Goal: Information Seeking & Learning: Find specific fact

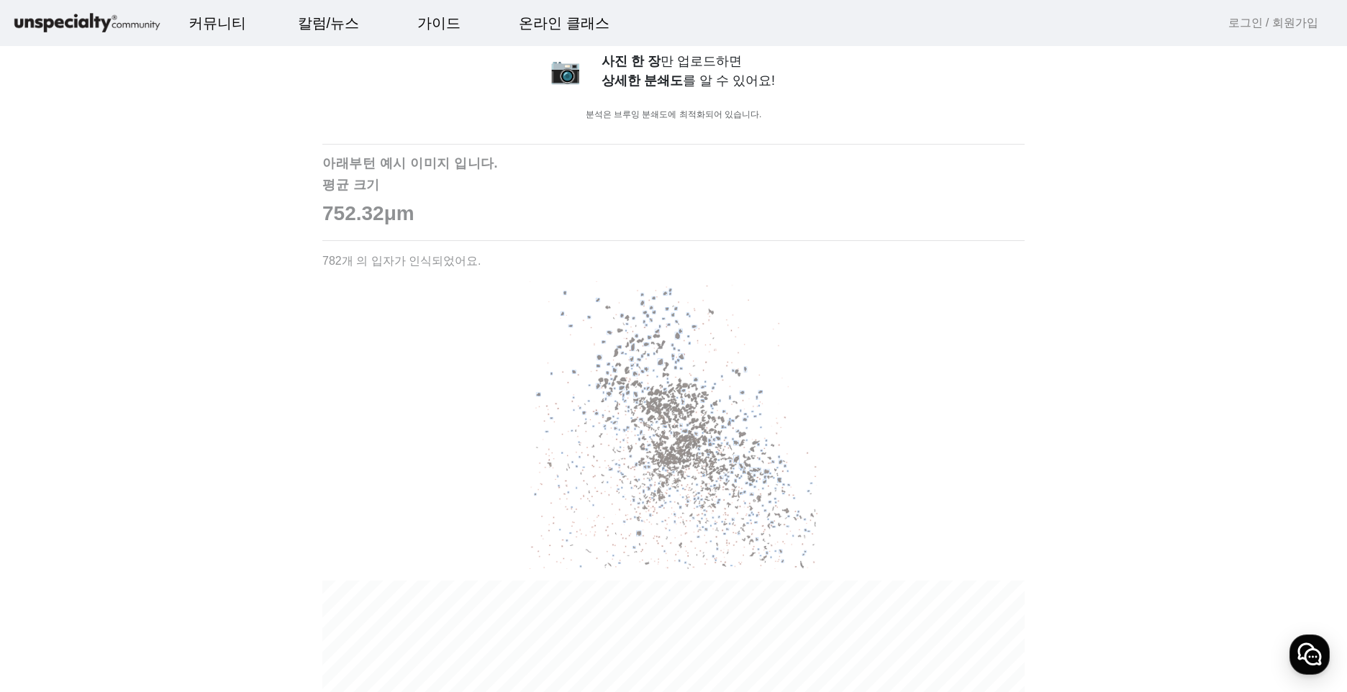
scroll to position [864, 0]
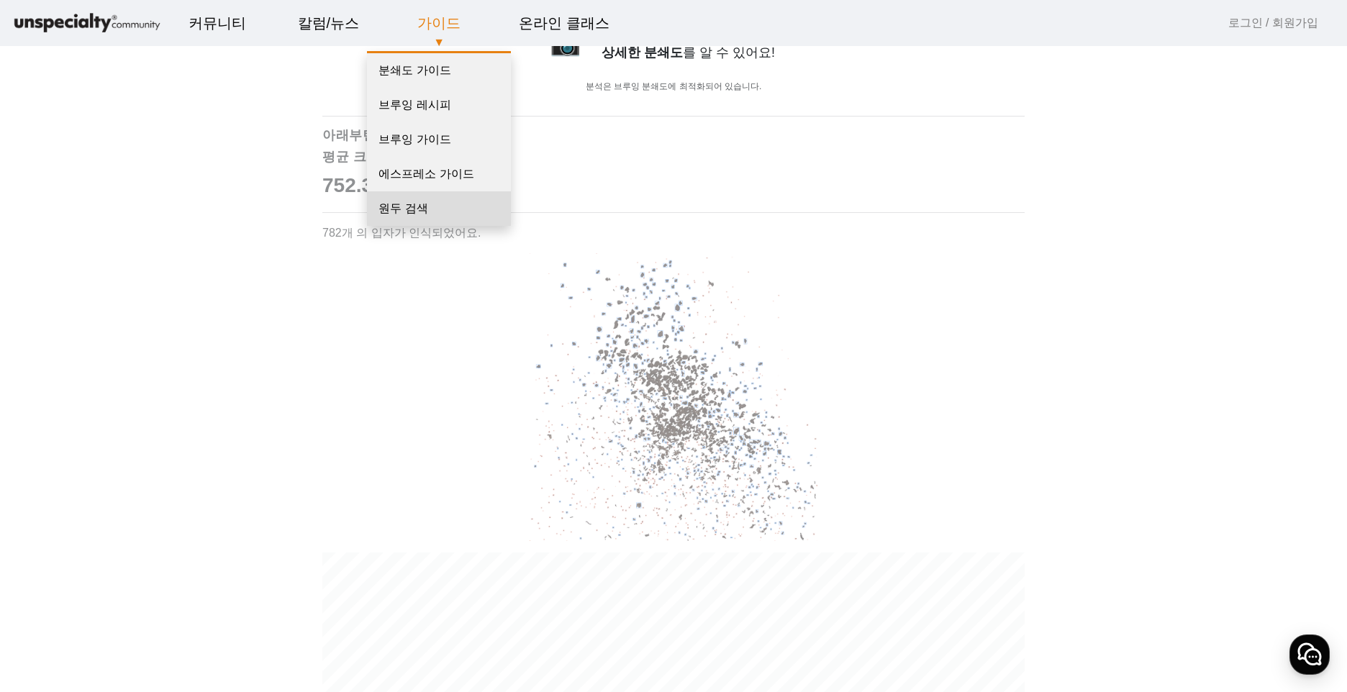
click at [437, 207] on link "원두 검색" at bounding box center [439, 208] width 144 height 35
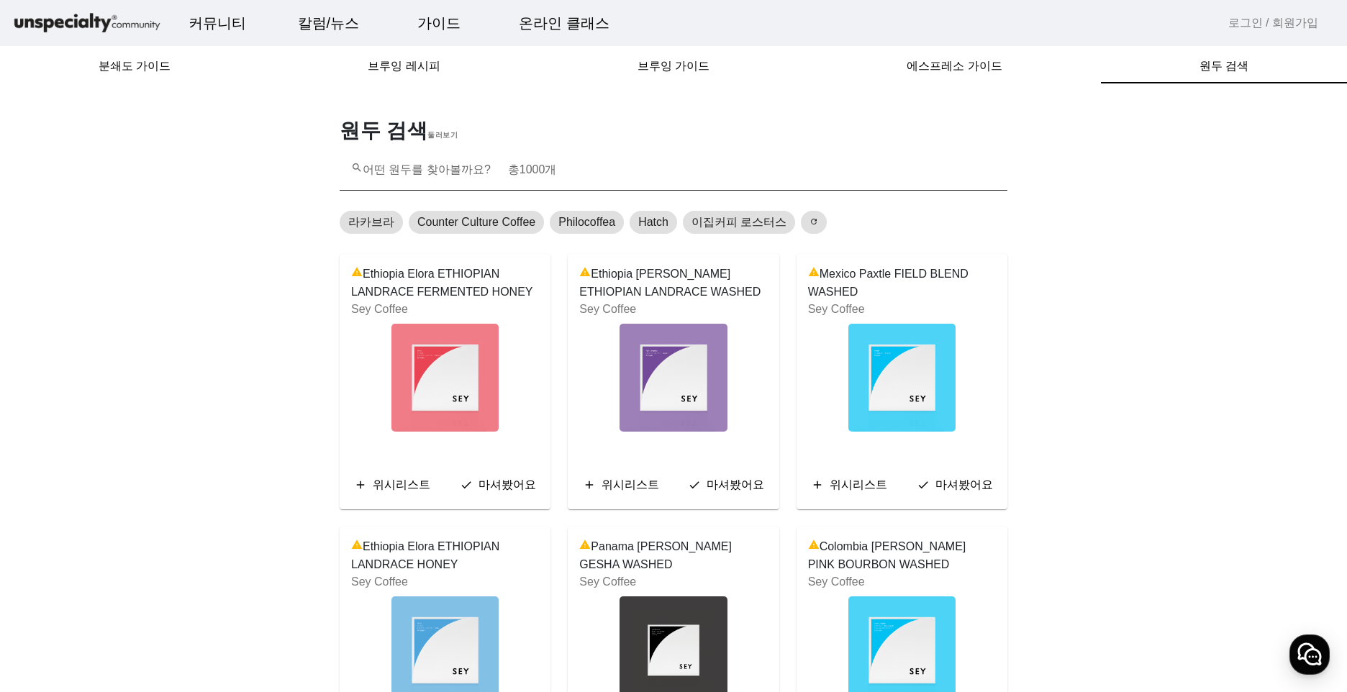
click at [412, 168] on mat-label "search 어떤 원두를 찾아볼까요? 총 개" at bounding box center [453, 169] width 205 height 12
click at [412, 168] on input "search 어떤 원두를 찾아볼까요? 총 개" at bounding box center [673, 176] width 645 height 17
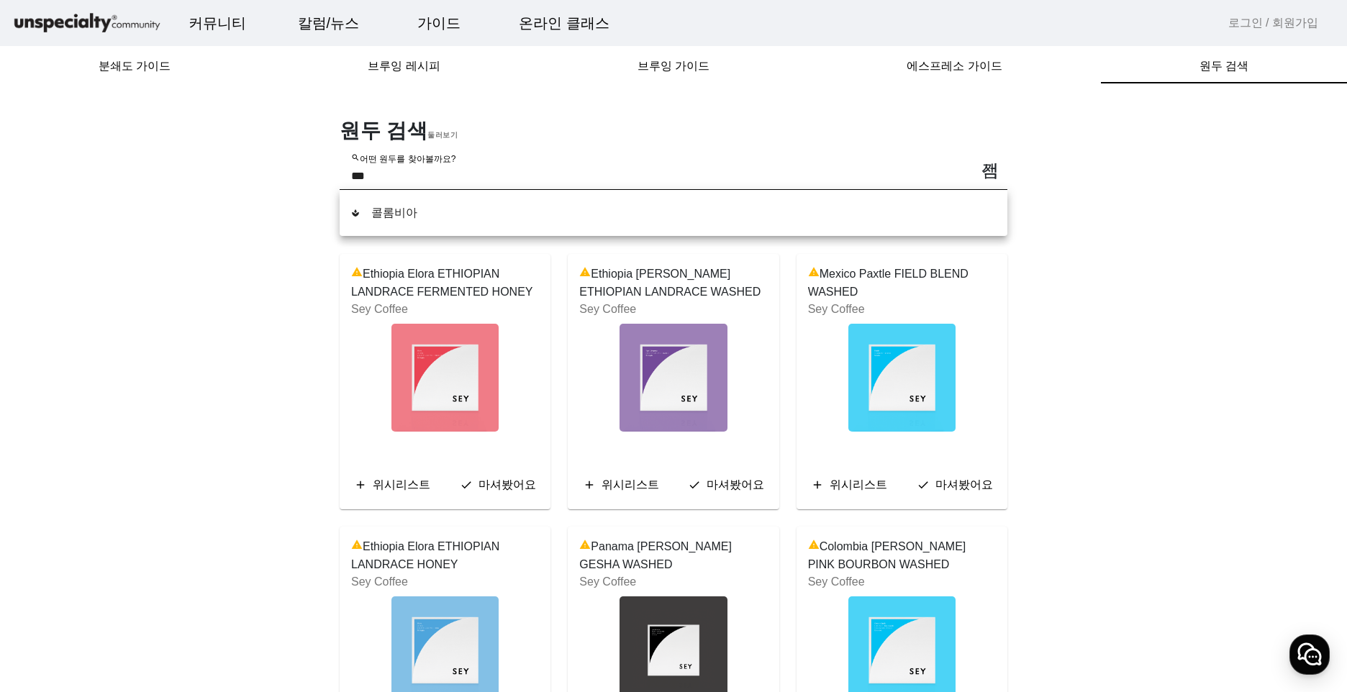
type input "****"
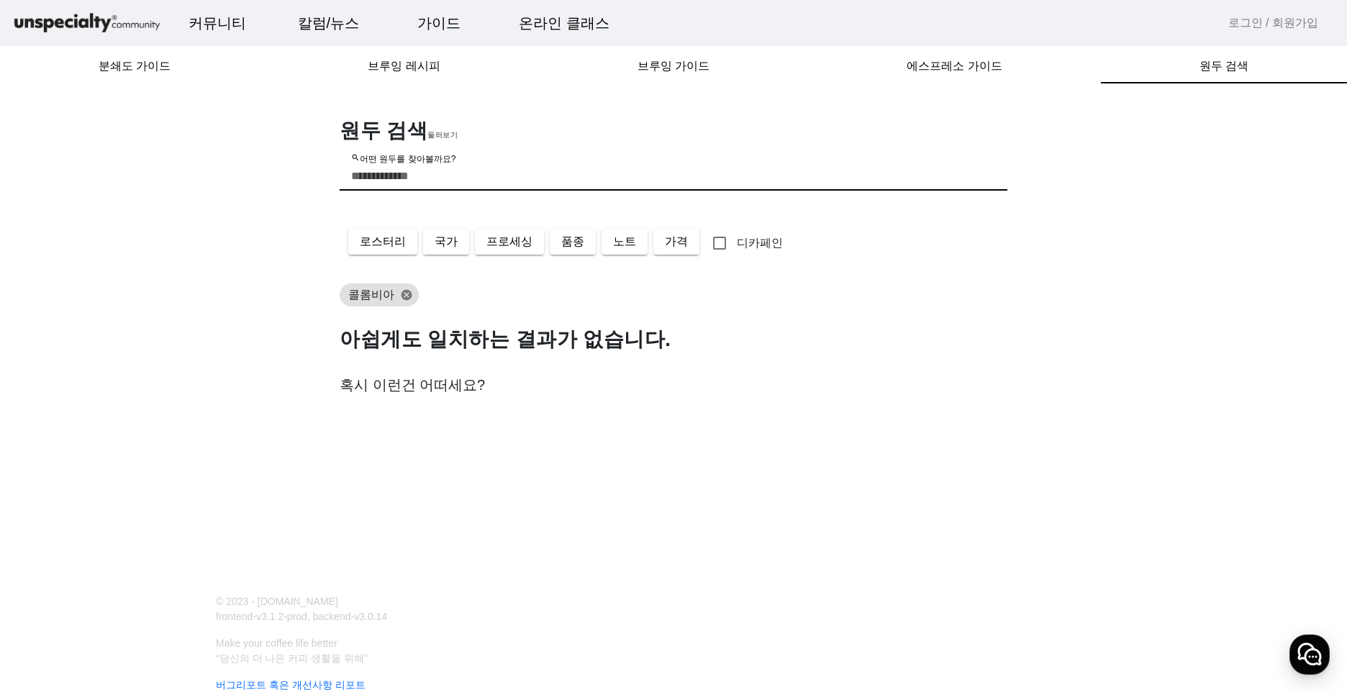
click at [440, 168] on input "search 어떤 원두를 찾아볼까요?" at bounding box center [673, 176] width 645 height 17
type input "********"
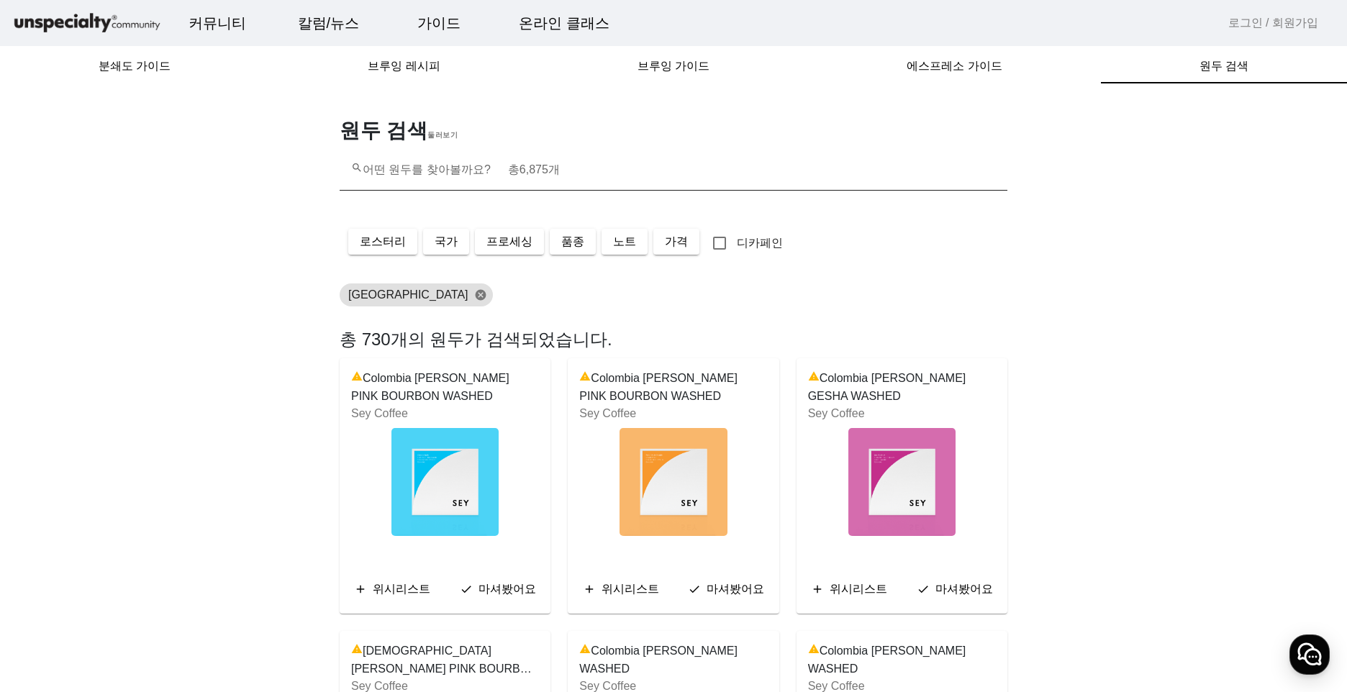
click at [526, 168] on span "총 6,875 개" at bounding box center [534, 169] width 52 height 12
click at [526, 168] on input "search 어떤 원두를 찾아볼까요? 총 6,875 개" at bounding box center [673, 176] width 645 height 17
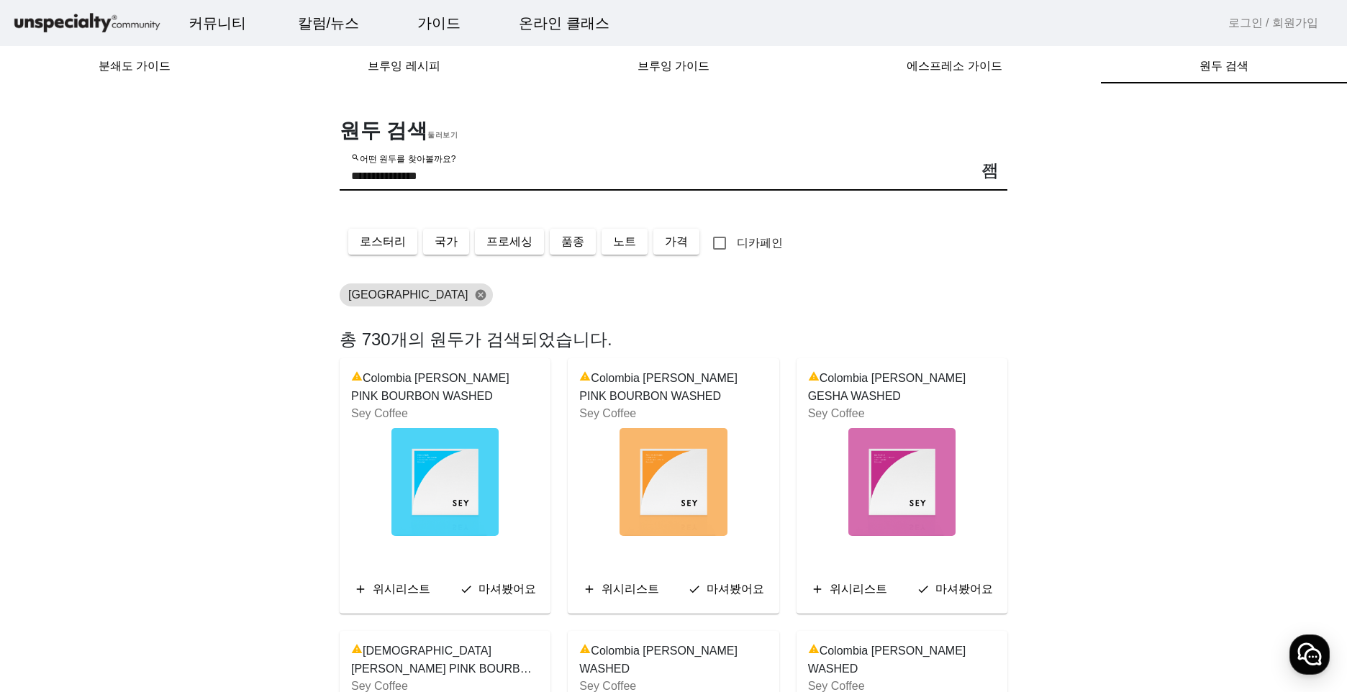
type input "**********"
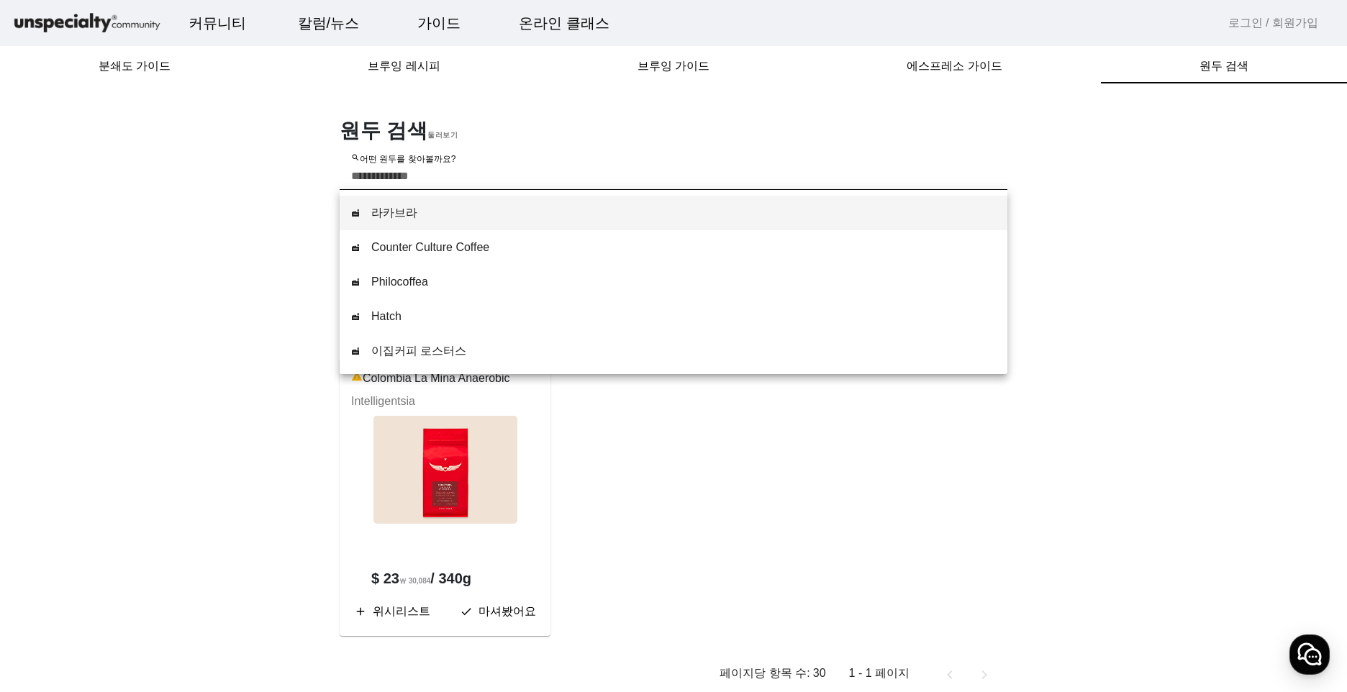
click at [703, 495] on div "총 1개의 원두가 검색되었습니다. warning Colombia La Mina Anaerobic Intelligentsia $ 23 ₩ 30,…" at bounding box center [673, 510] width 685 height 367
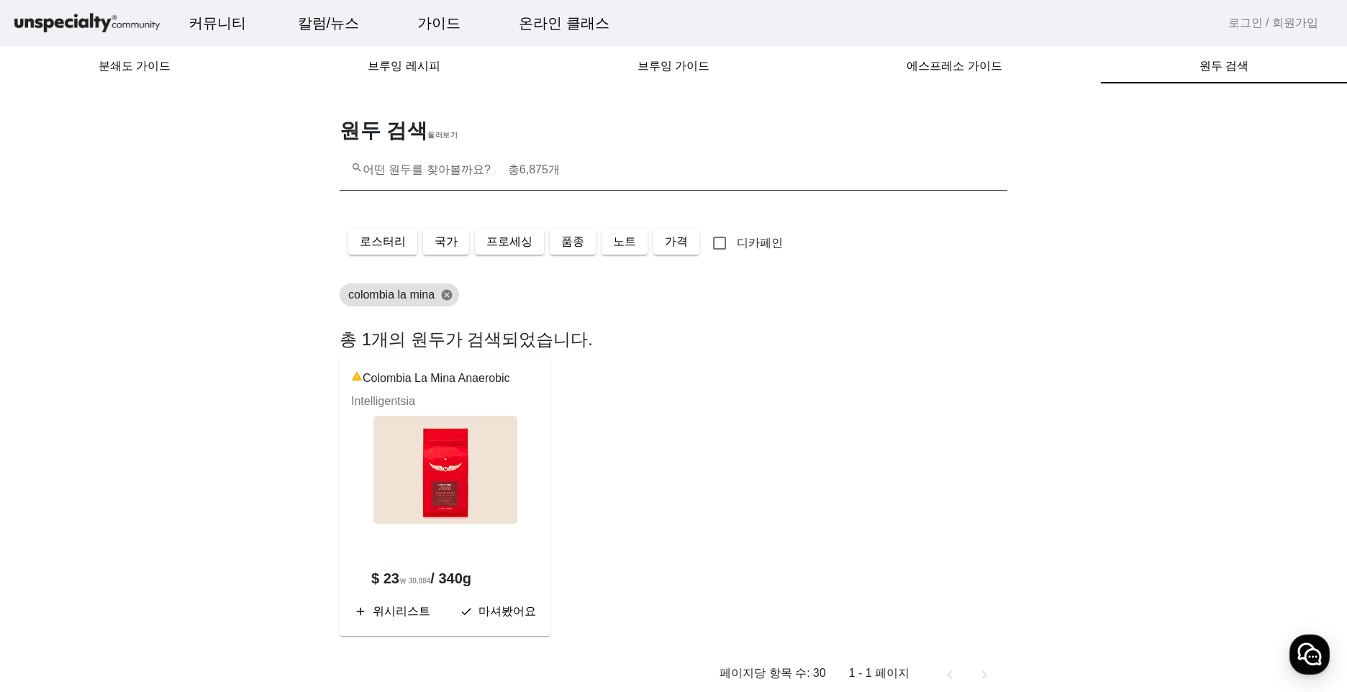
click at [478, 168] on mat-label "search 어떤 원두를 찾아볼까요? 총 6,875 개" at bounding box center [455, 169] width 209 height 12
click at [478, 168] on input "search 어떤 원두를 찾아볼까요? 총 6,875 개" at bounding box center [673, 176] width 645 height 17
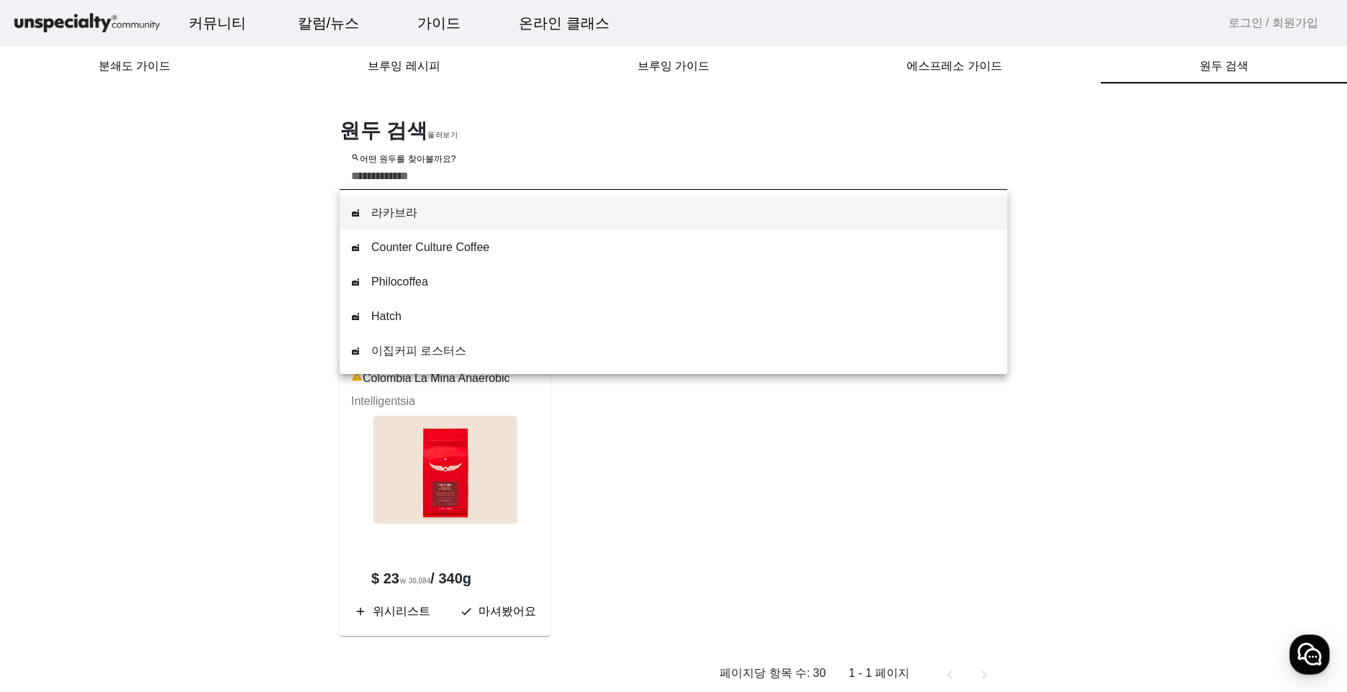
click at [694, 416] on div "총 1개의 원두가 검색되었습니다. warning Colombia La Mina Anaerobic Intelligentsia $ 23 ₩ 30,…" at bounding box center [673, 510] width 685 height 367
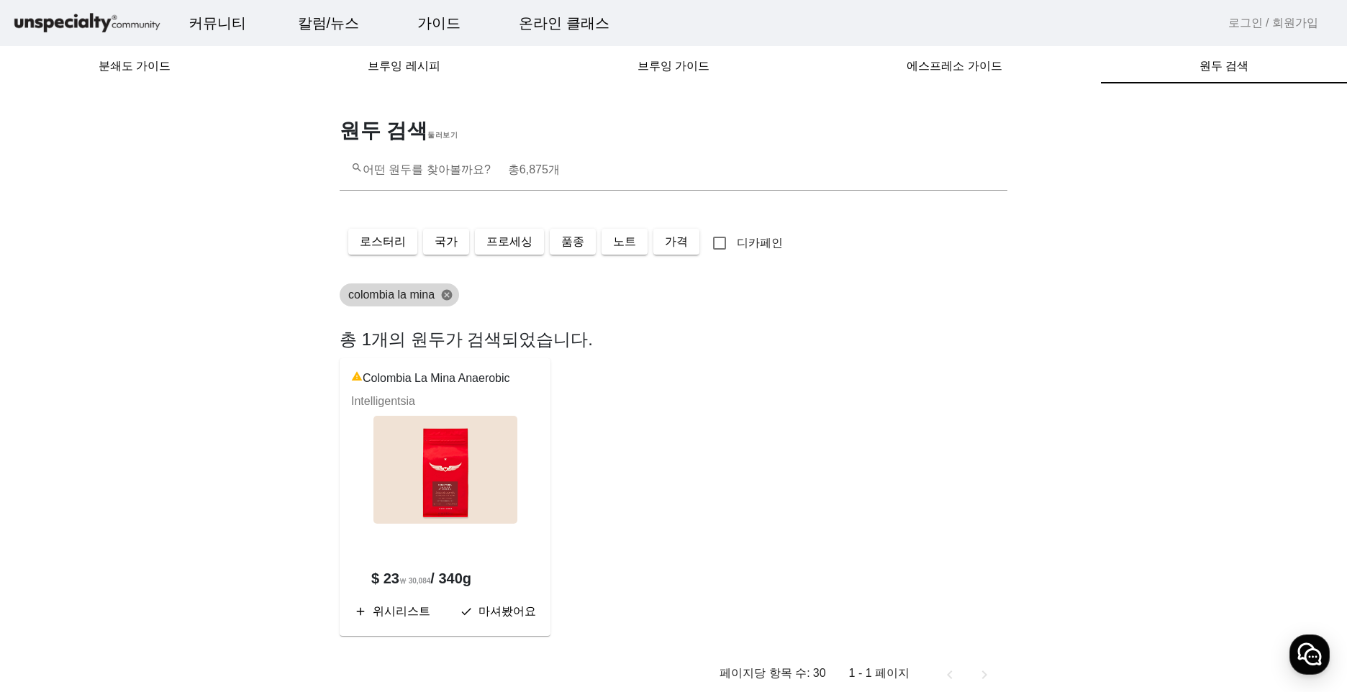
click at [389, 297] on span "colombia la mina" at bounding box center [391, 294] width 86 height 17
drag, startPoint x: 335, startPoint y: 307, endPoint x: 412, endPoint y: 307, distance: 77.7
click at [412, 307] on div "colombia la mina cancel" at bounding box center [668, 295] width 668 height 29
click at [505, 176] on mat-label "search 어떤 원두를 찾아볼까요? 총 6,875 개" at bounding box center [455, 169] width 209 height 12
click at [505, 177] on input "search 어떤 원두를 찾아볼까요? 총 6,875 개" at bounding box center [673, 176] width 645 height 17
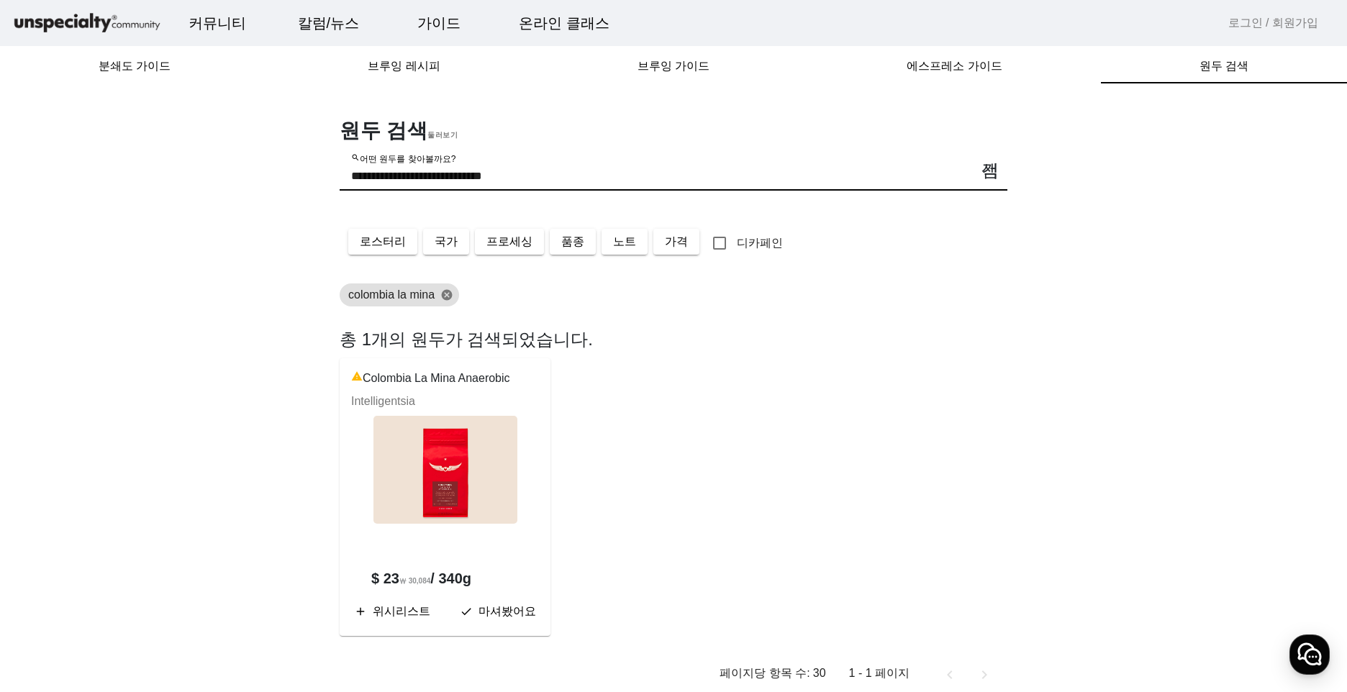
type input "**********"
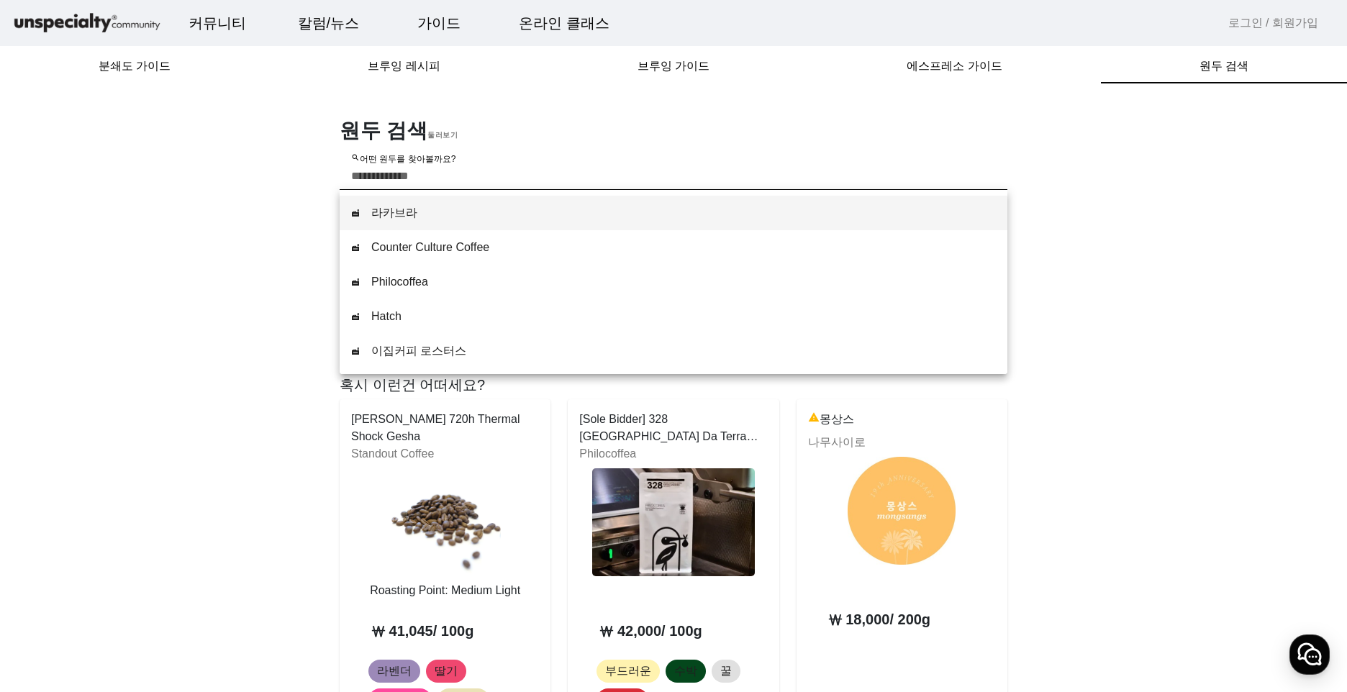
click at [1077, 521] on app-search-bean "원두 검색 둘러보기 search 어떤 원두를 찾아볼까요? 로스터리 국가 프로세싱 품종 노트 가격 디카페인 colombia la mina cat…" at bounding box center [673, 614] width 1313 height 1027
